Goal: Check status

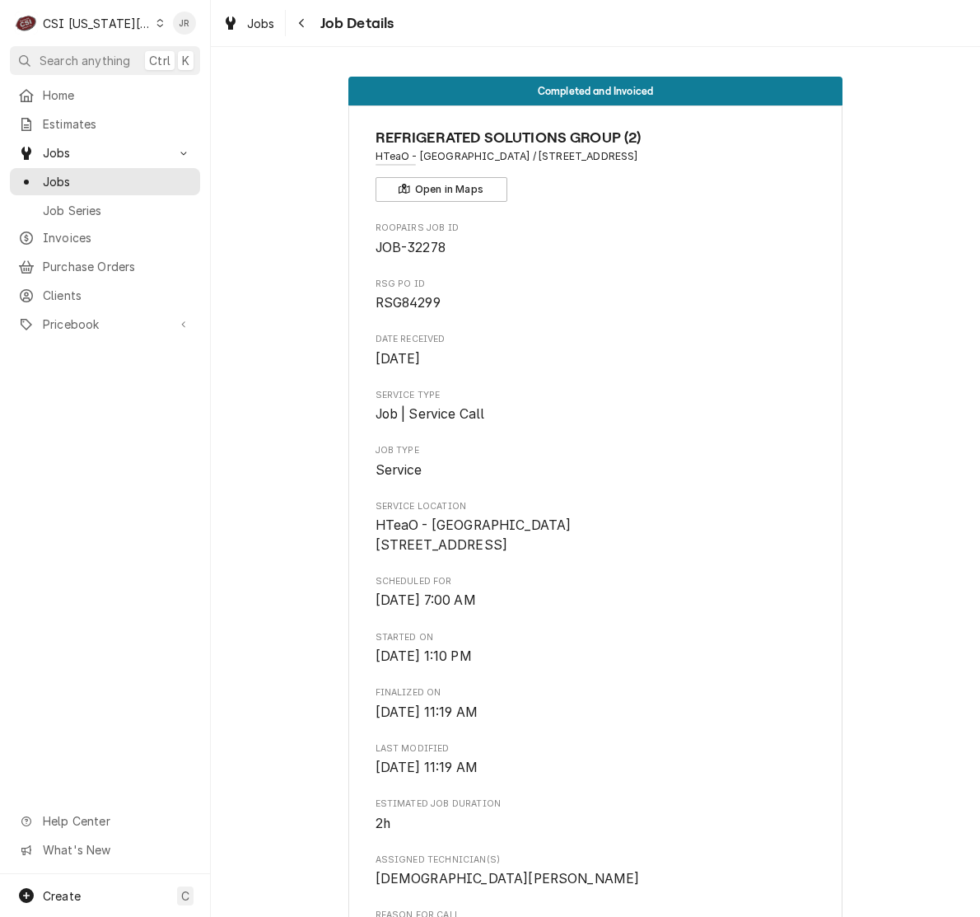
scroll to position [4822, 0]
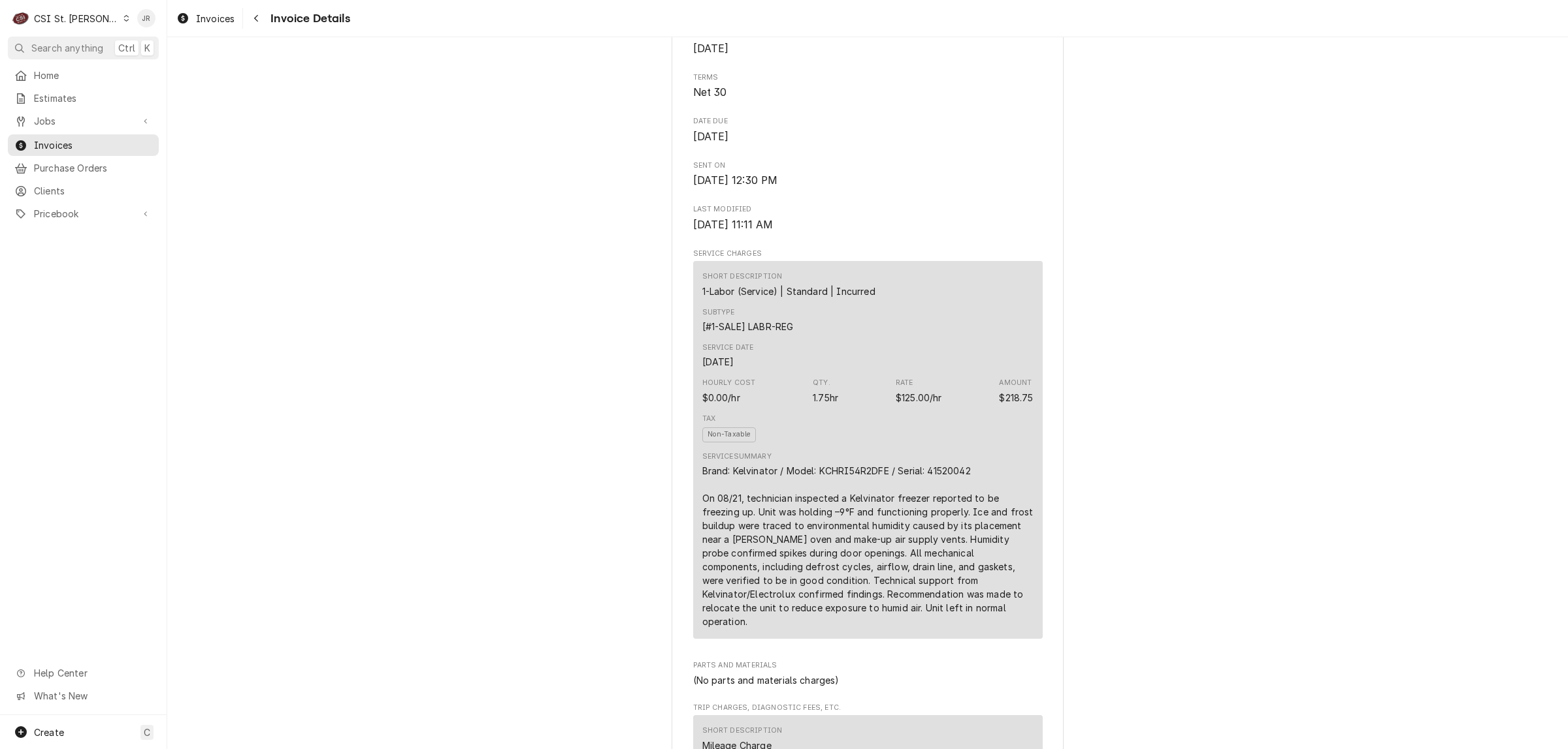
scroll to position [897, 0]
